Goal: Information Seeking & Learning: Learn about a topic

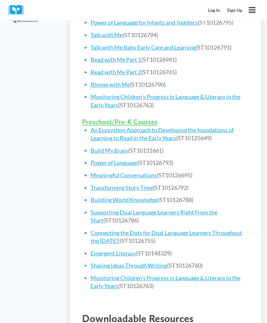
scroll to position [364, 0]
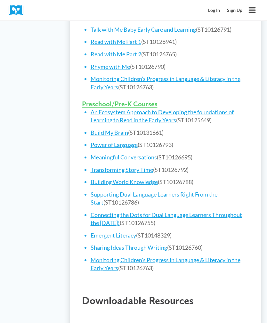
click at [134, 141] on link "Power of Language" at bounding box center [114, 144] width 47 height 7
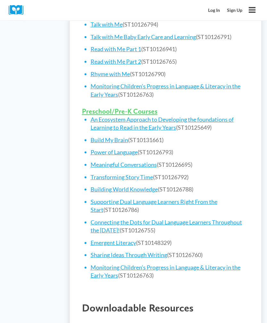
scroll to position [356, 0]
click at [137, 219] on link "Connecting the Dots for Dual Language Learners Throughout the Preschool Day!" at bounding box center [167, 226] width 152 height 15
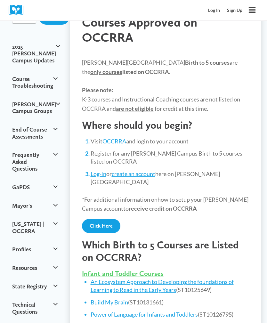
scroll to position [0, 0]
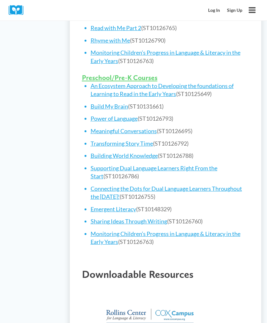
scroll to position [390, 0]
click at [148, 152] on link "Building World Knowledge" at bounding box center [124, 155] width 67 height 7
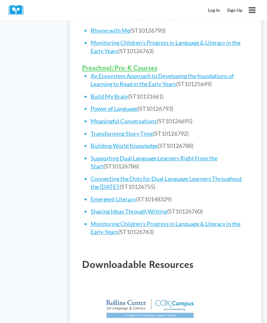
click at [200, 175] on link "Connecting the Dots for Dual Language Learners Throughout the Preschool Day!" at bounding box center [167, 182] width 152 height 15
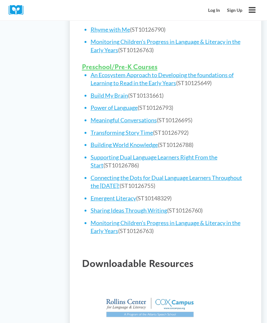
scroll to position [400, 0]
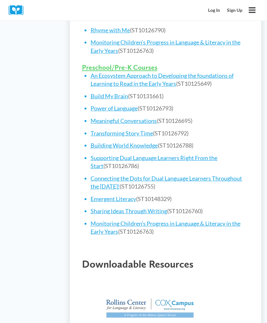
click at [163, 208] on link "Sharing Ideas Through Writing" at bounding box center [129, 211] width 77 height 7
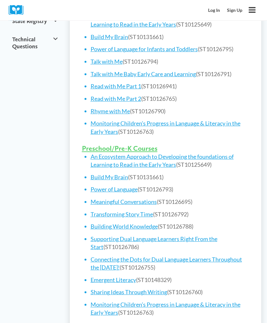
scroll to position [319, 0]
click at [221, 256] on link "Connecting the Dots for Dual Language Learners Throughout the [DATE]!" at bounding box center [167, 263] width 152 height 15
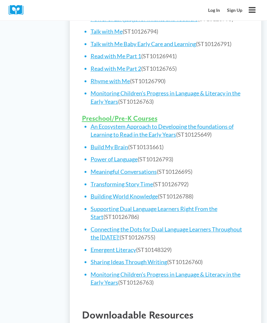
scroll to position [349, 0]
click at [210, 210] on ul "An Ecosystem Approach to Developing the foundations of Learning to Read in the …" at bounding box center [170, 205] width 159 height 164
click at [211, 226] on link "Connecting the Dots for Dual Language Learners Throughout the [DATE]!" at bounding box center [167, 233] width 152 height 15
